Goal: Task Accomplishment & Management: Manage account settings

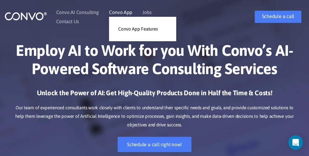
click at [117, 13] on link "Convo App" at bounding box center [120, 12] width 23 height 5
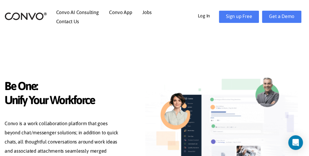
click at [198, 16] on div "Log In Get a Demo Sign up Free" at bounding box center [244, 17] width 129 height 12
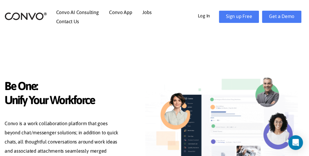
click at [199, 16] on div "Log In Get a Demo Sign up Free" at bounding box center [244, 17] width 129 height 12
click at [204, 17] on link "Log In" at bounding box center [208, 15] width 21 height 9
